Goal: Transaction & Acquisition: Purchase product/service

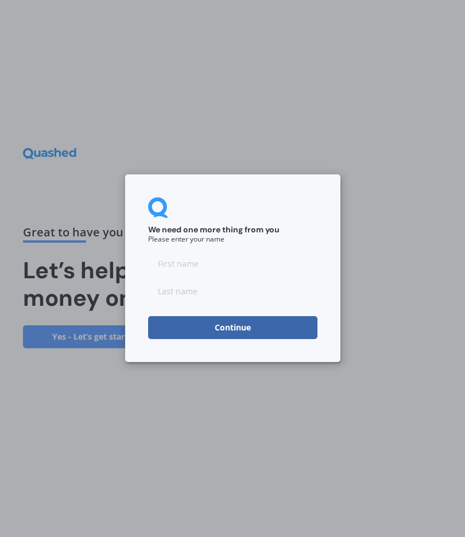
click at [239, 259] on input at bounding box center [232, 264] width 169 height 23
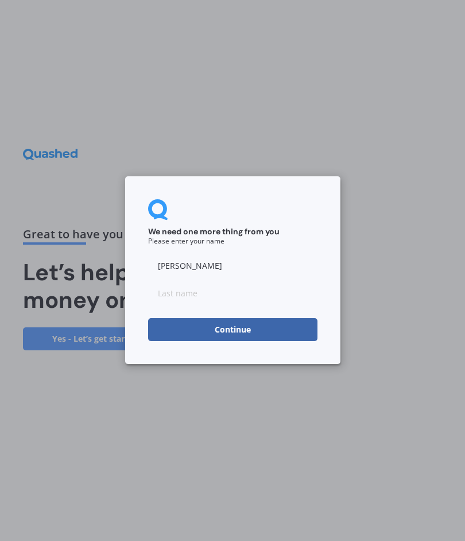
type input "[PERSON_NAME]"
click at [203, 293] on input at bounding box center [232, 293] width 169 height 23
type input "[PERSON_NAME]"
click at [253, 331] on button "Continue" at bounding box center [232, 330] width 169 height 23
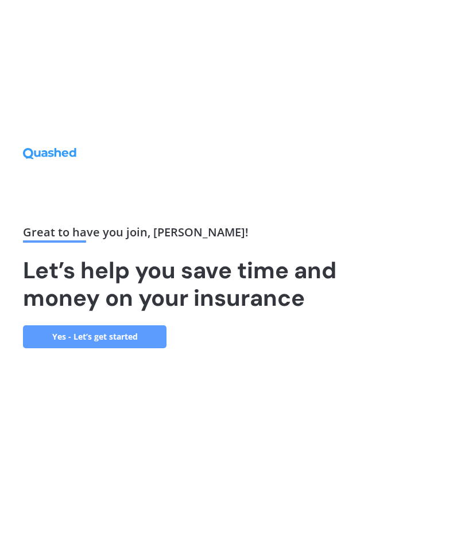
click at [145, 340] on link "Yes - Let’s get started" at bounding box center [94, 336] width 143 height 23
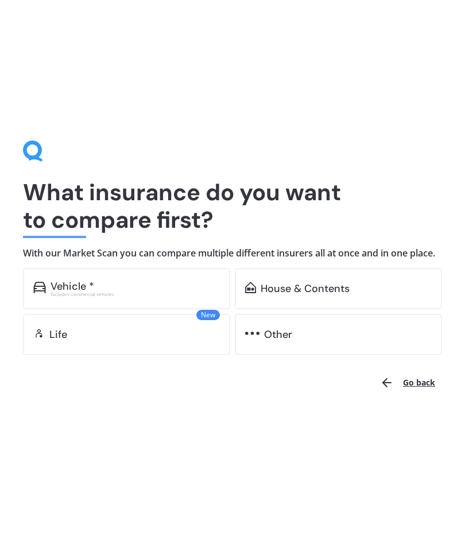
click at [329, 302] on div "House & Contents" at bounding box center [338, 288] width 207 height 41
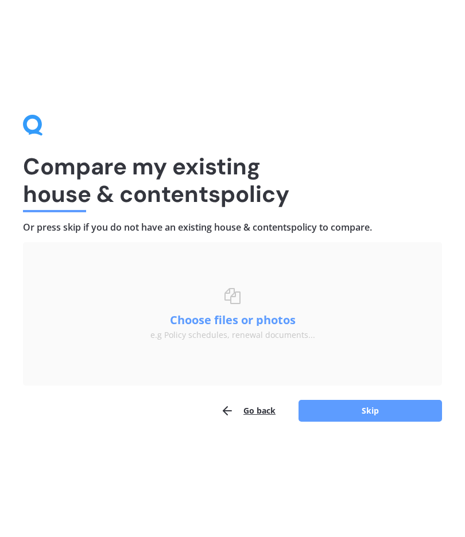
click at [370, 407] on button "Skip" at bounding box center [369, 411] width 143 height 22
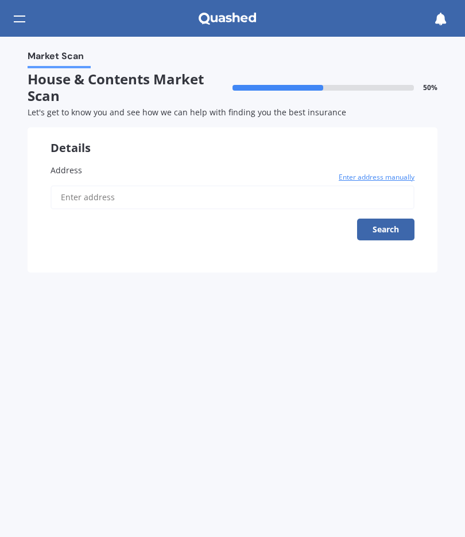
click at [130, 170] on label "Address" at bounding box center [233, 170] width 364 height 12
click at [130, 185] on input "Address" at bounding box center [233, 197] width 364 height 24
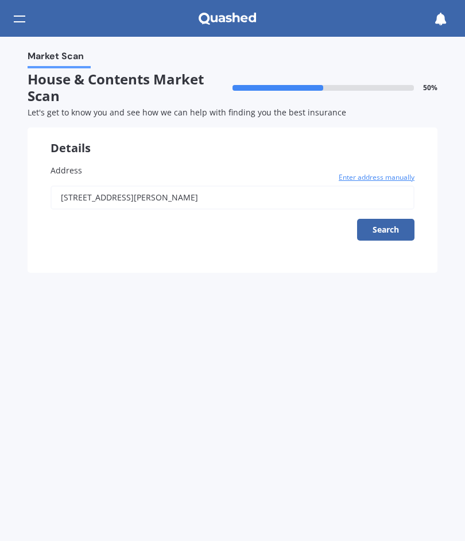
type input "[STREET_ADDRESS][PERSON_NAME]"
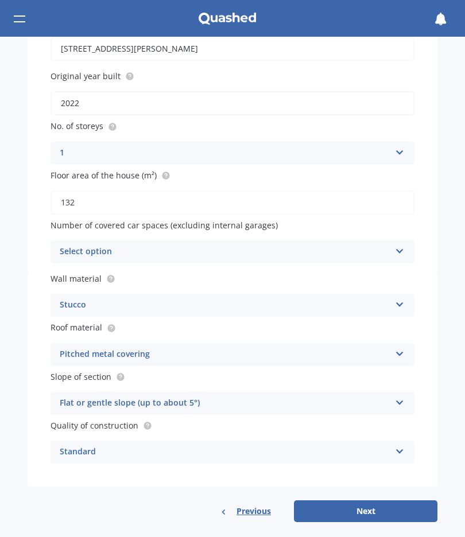
scroll to position [148, 0]
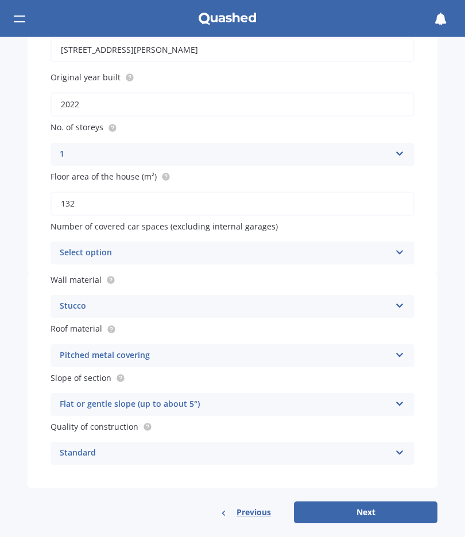
click at [394, 502] on button "Next" at bounding box center [365, 513] width 143 height 22
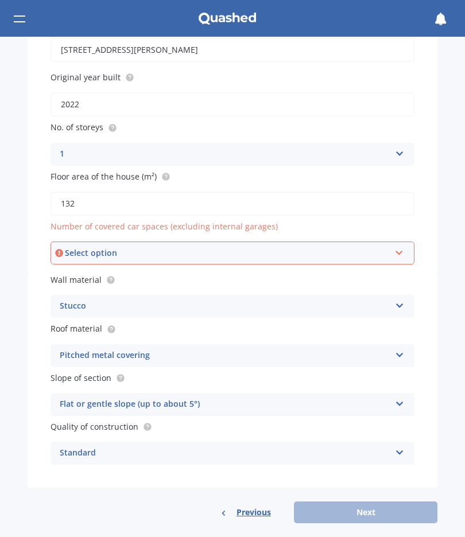
click at [395, 250] on div "Select option 0 1 2 3 4 5+" at bounding box center [233, 253] width 364 height 23
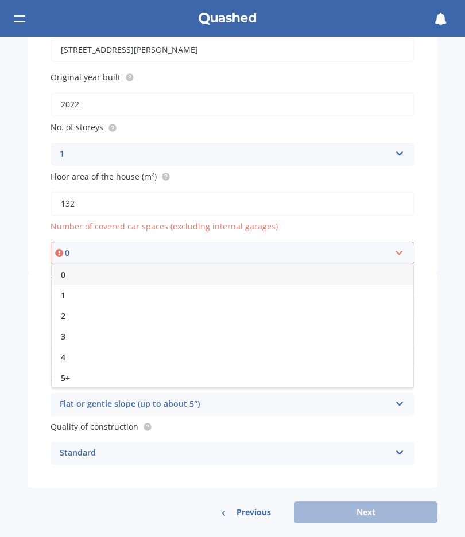
click at [67, 311] on div "2" at bounding box center [233, 316] width 362 height 21
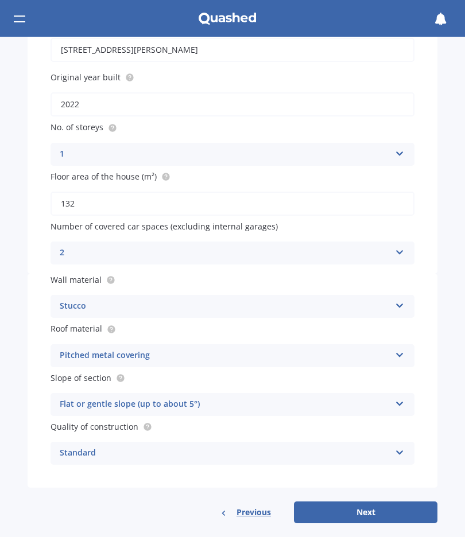
click at [378, 502] on button "Next" at bounding box center [365, 513] width 143 height 22
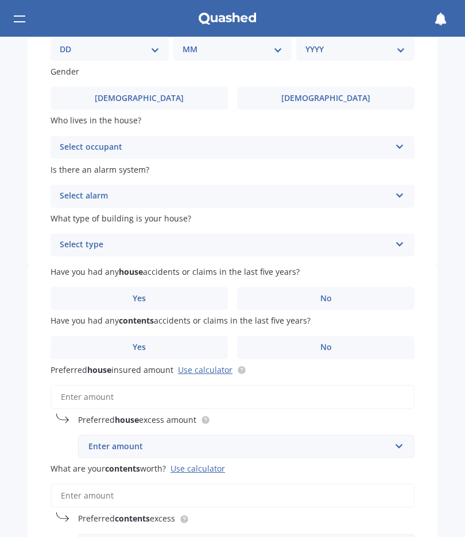
scroll to position [0, 0]
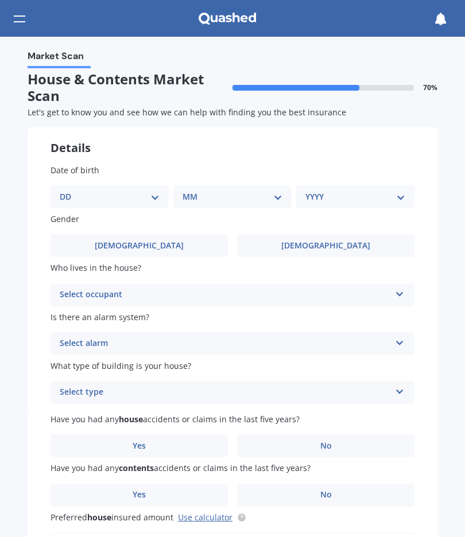
click at [153, 193] on select "DD 01 02 03 04 05 06 07 08 09 10 11 12 13 14 15 16 17 18 19 20 21 22 23 24 25 2…" at bounding box center [110, 197] width 100 height 13
select select "03"
click at [276, 196] on select "MM 01 02 03 04 05 06 07 08 09 10 11 12" at bounding box center [234, 197] width 95 height 13
select select "05"
click at [396, 198] on select "YYYY 2009 2008 2007 2006 2005 2004 2003 2002 2001 2000 1999 1998 1997 1996 1995…" at bounding box center [352, 197] width 95 height 13
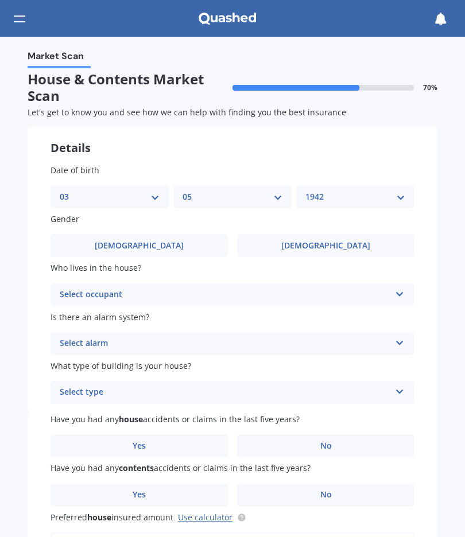
click at [396, 199] on select "YYYY 2009 2008 2007 2006 2005 2004 2003 2002 2001 2000 1999 1998 1997 1996 1995…" at bounding box center [355, 197] width 100 height 13
select select "1943"
click at [360, 243] on label "[DEMOGRAPHIC_DATA]" at bounding box center [325, 245] width 177 height 23
click at [0, 0] on input "[DEMOGRAPHIC_DATA]" at bounding box center [0, 0] width 0 height 0
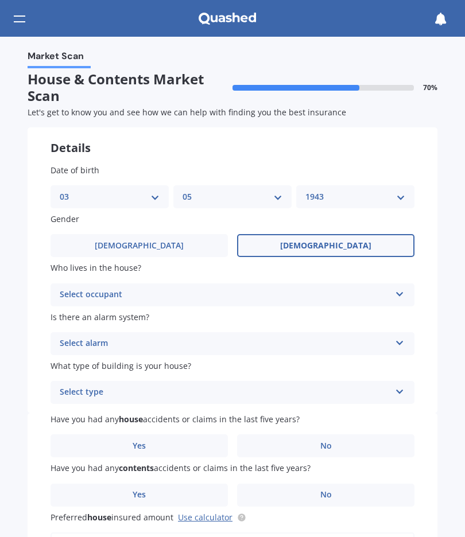
click at [373, 296] on div "Select occupant" at bounding box center [225, 295] width 331 height 14
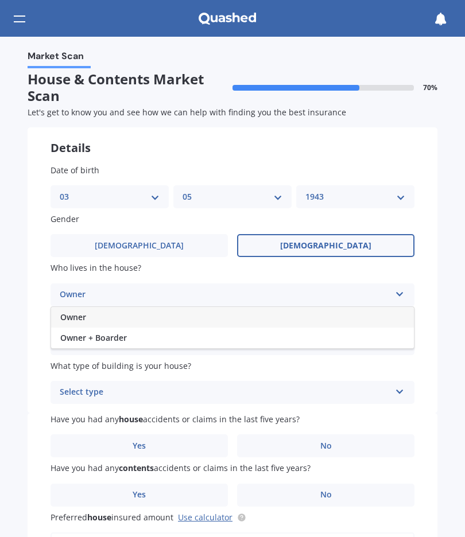
click at [343, 309] on div "Owner" at bounding box center [232, 317] width 363 height 21
click at [401, 338] on icon at bounding box center [400, 341] width 10 height 8
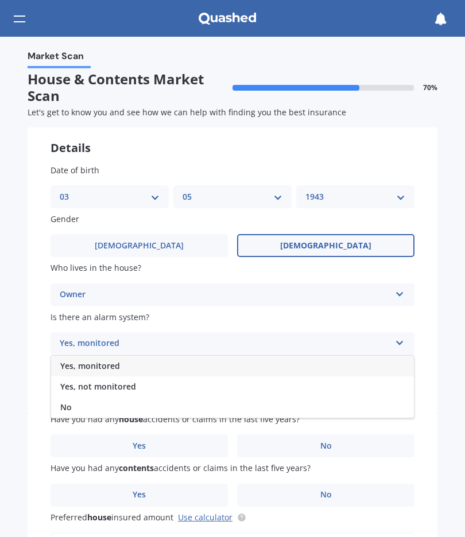
click at [69, 410] on div "No" at bounding box center [232, 407] width 363 height 21
click at [402, 386] on icon at bounding box center [400, 390] width 10 height 8
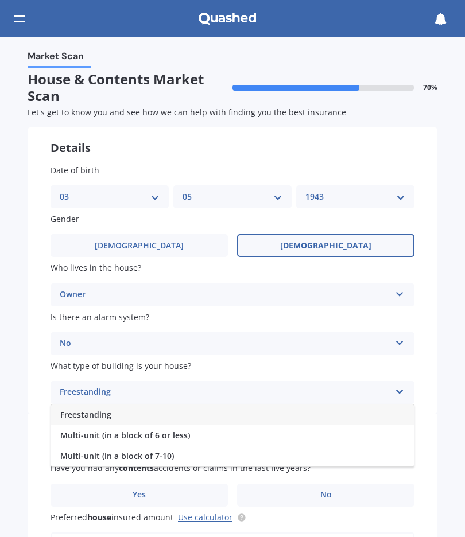
click at [290, 409] on div "Freestanding" at bounding box center [232, 415] width 363 height 21
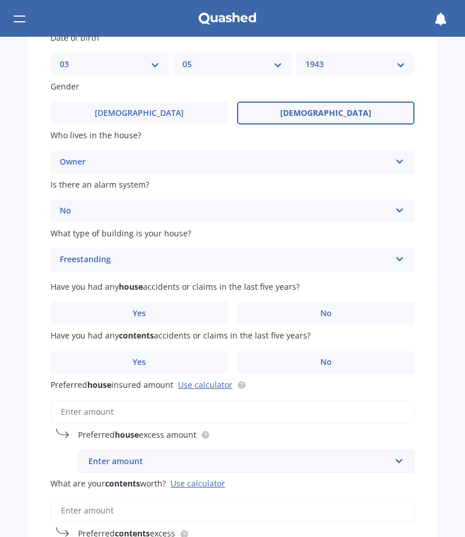
scroll to position [133, 0]
click at [323, 358] on span "No" at bounding box center [325, 363] width 11 height 10
click at [0, 0] on input "No" at bounding box center [0, 0] width 0 height 0
click at [214, 380] on link "Use calculator" at bounding box center [205, 384] width 55 height 11
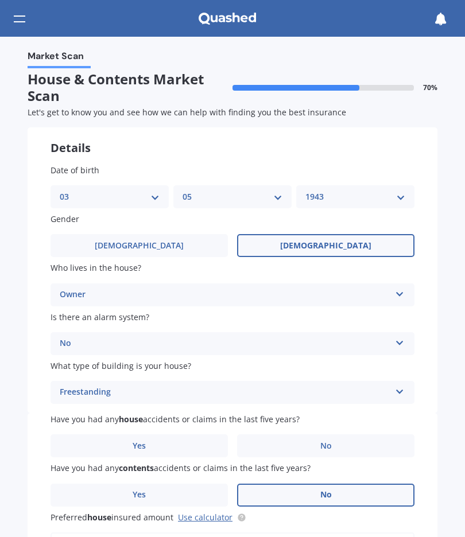
scroll to position [0, 0]
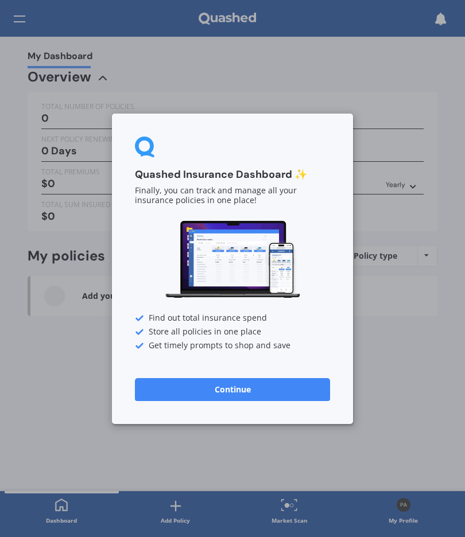
click at [366, 270] on div "Quashed Insurance Dashboard ✨ Finally, you can track and manage all your insura…" at bounding box center [232, 268] width 465 height 537
click at [329, 76] on div "Quashed Insurance Dashboard ✨ Finally, you can track and manage all your insura…" at bounding box center [232, 268] width 465 height 537
